Goal: Task Accomplishment & Management: Use online tool/utility

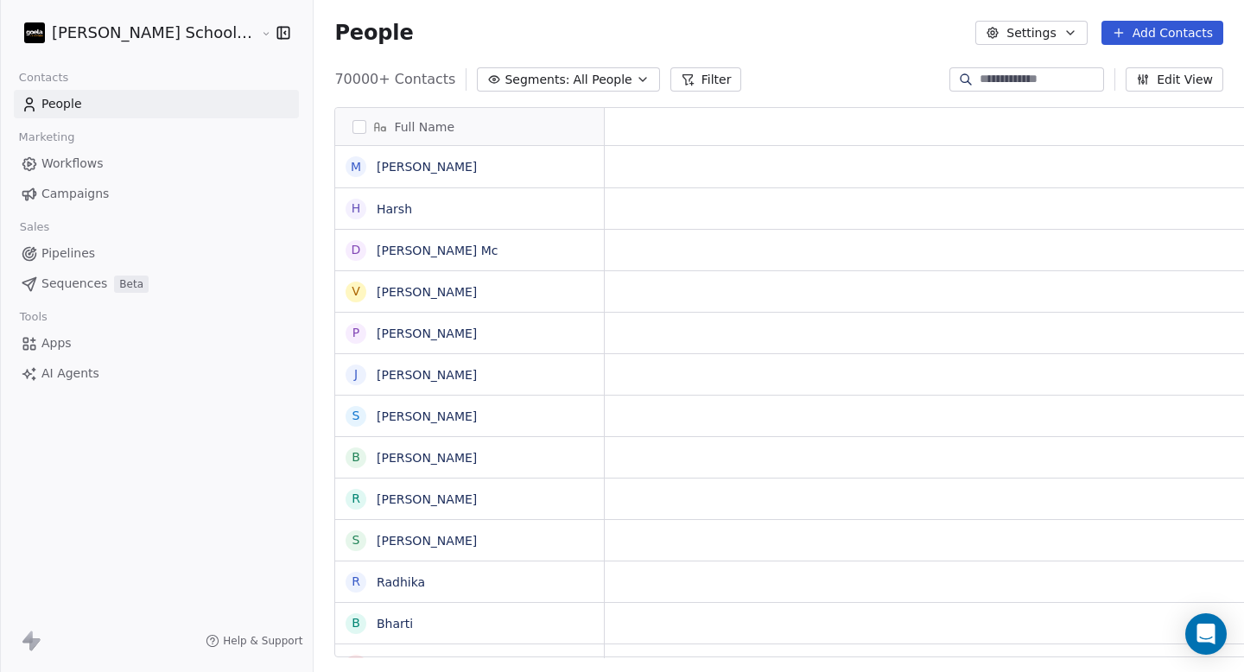
scroll to position [579, 977]
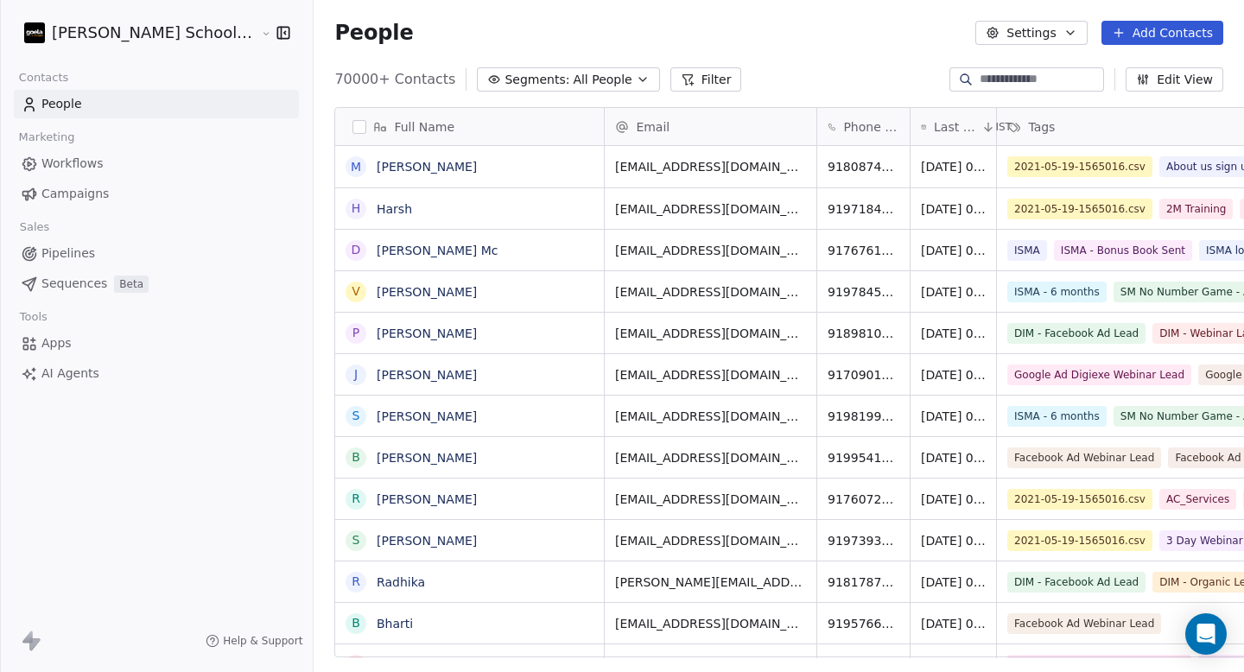
click at [58, 188] on span "Campaigns" at bounding box center [74, 194] width 67 height 18
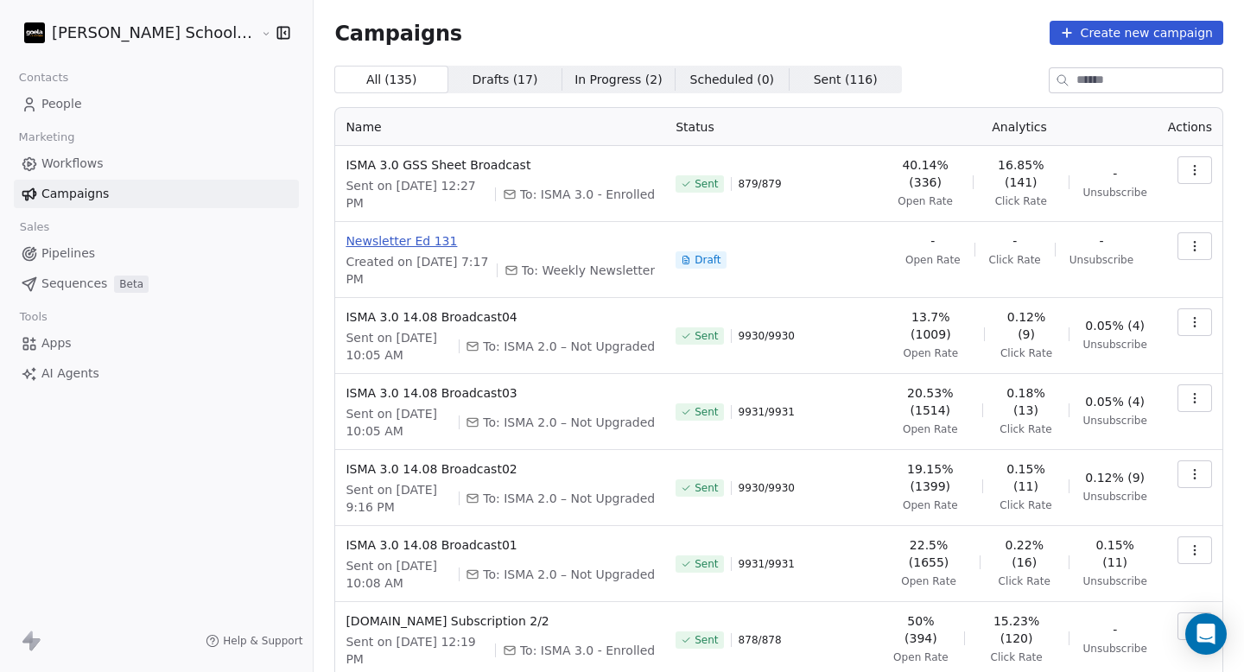
click at [375, 237] on span "Newsletter Ed 131" at bounding box center [500, 240] width 309 height 17
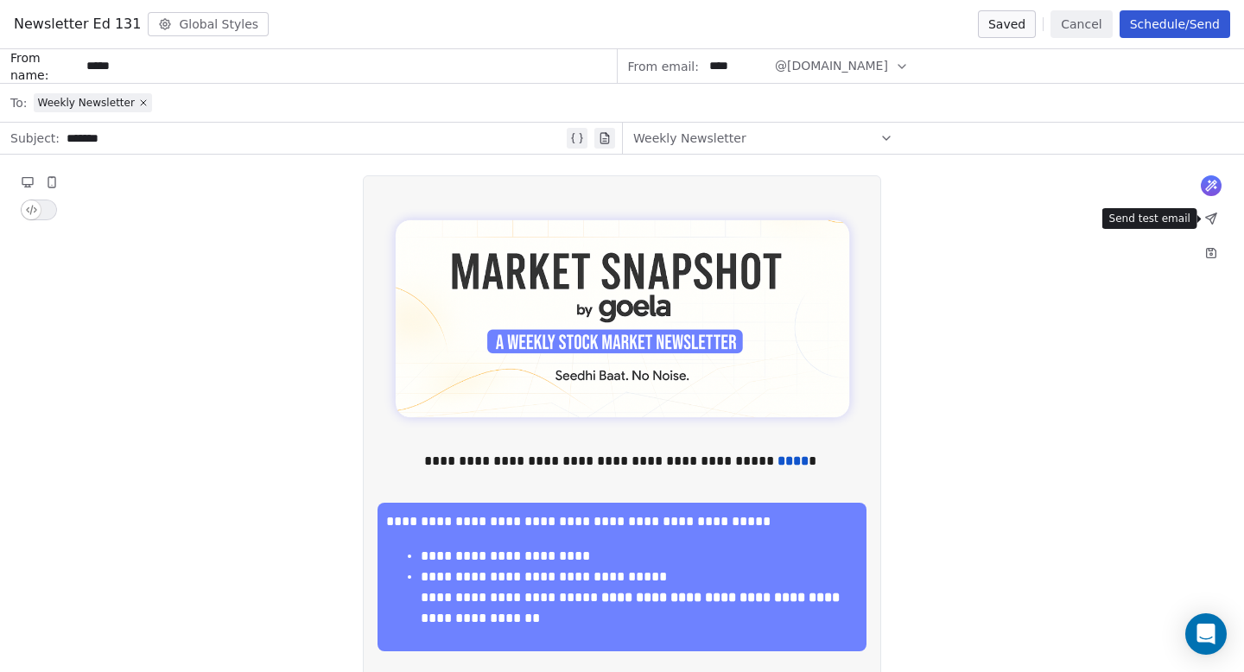
click at [1210, 220] on icon at bounding box center [1211, 218] width 10 height 10
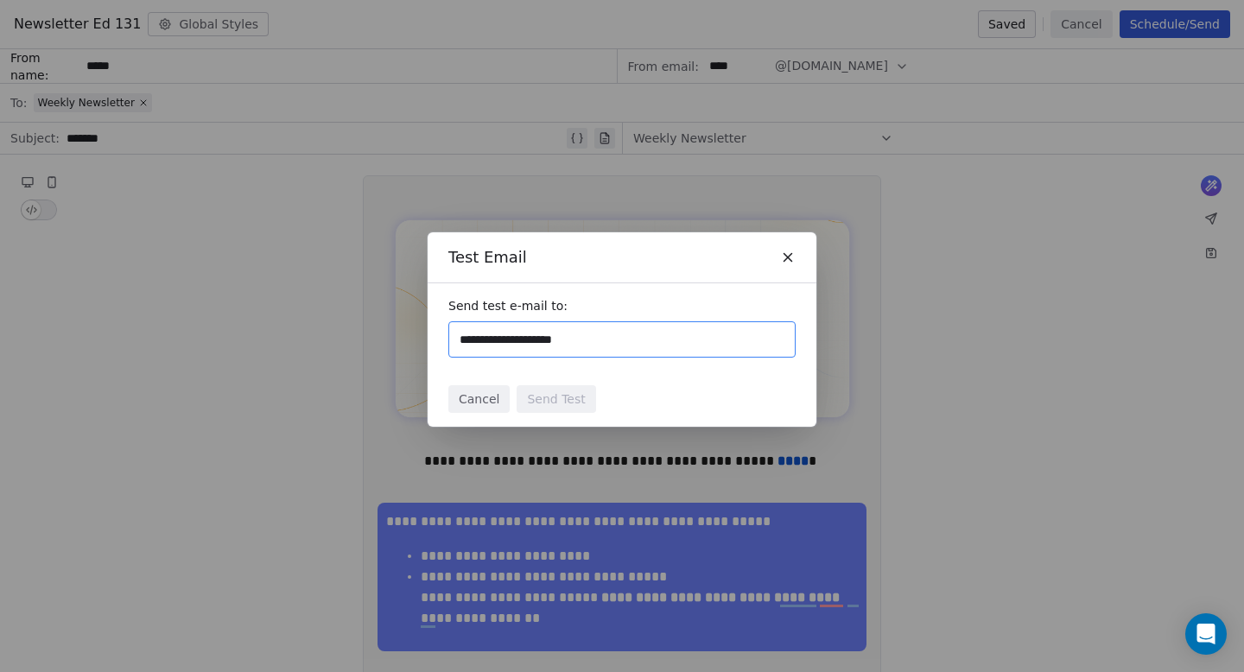
type input "**********"
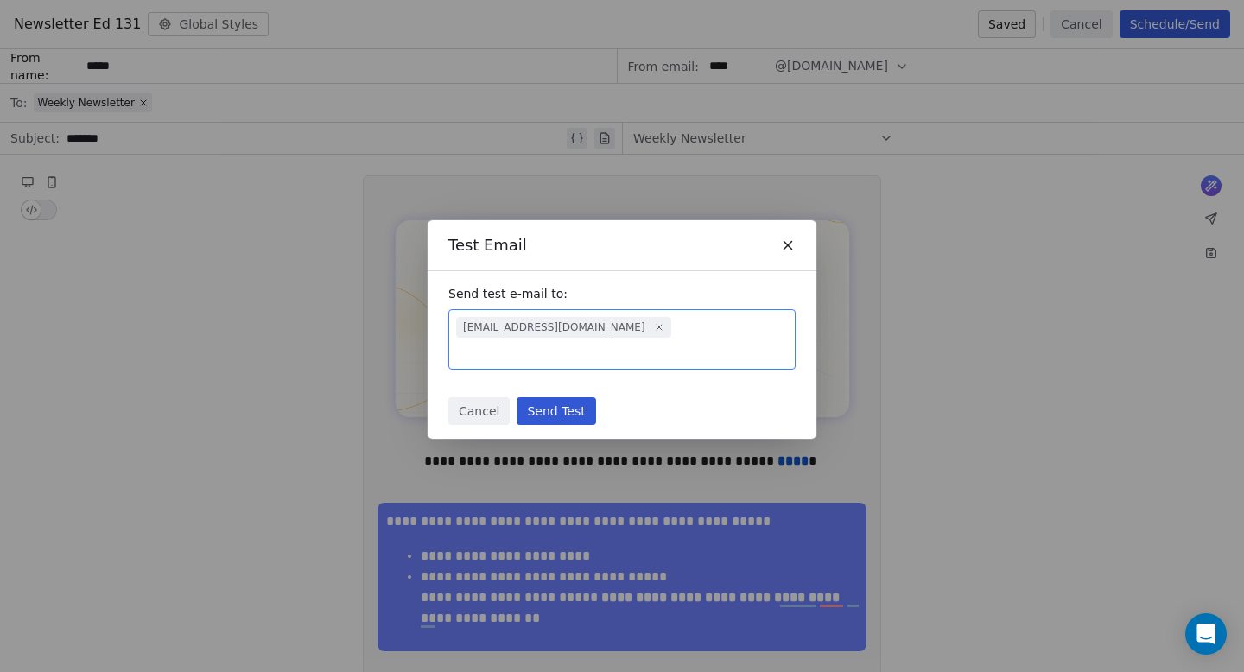
click at [570, 409] on button "Send Test" at bounding box center [556, 412] width 79 height 28
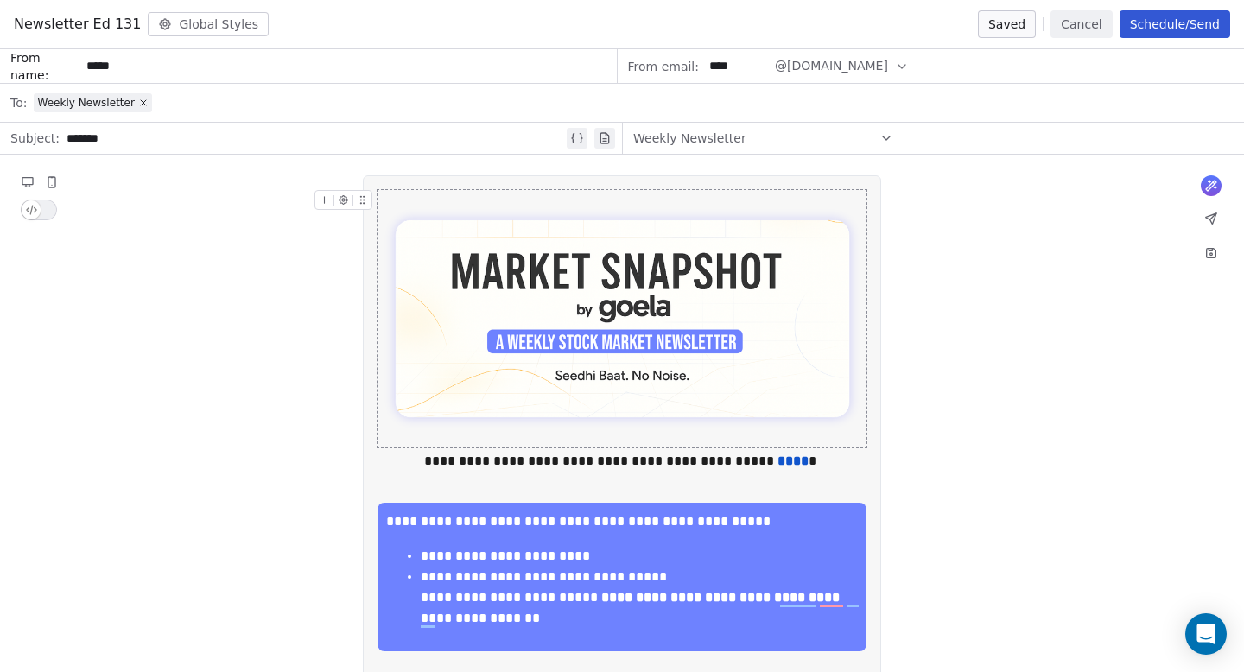
click at [1084, 22] on button "Cancel" at bounding box center [1081, 24] width 61 height 28
